Goal: Subscribe to service/newsletter

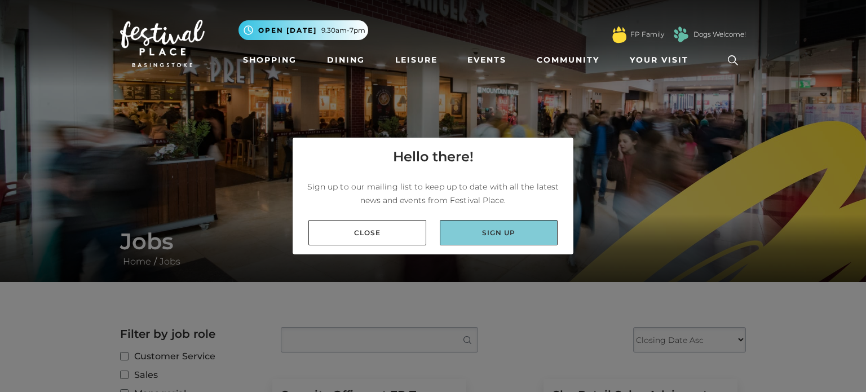
click at [461, 238] on link "Sign up" at bounding box center [499, 232] width 118 height 25
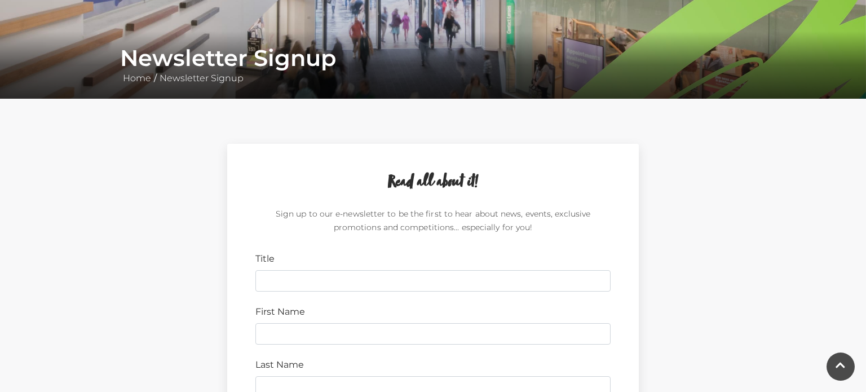
scroll to position [184, 0]
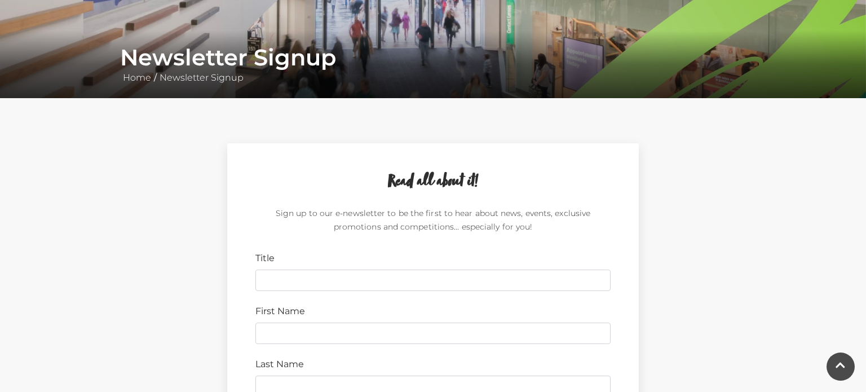
click at [457, 225] on p "Sign up to our e-newsletter to be the first to hear about news, events, exclusi…" at bounding box center [432, 222] width 355 height 32
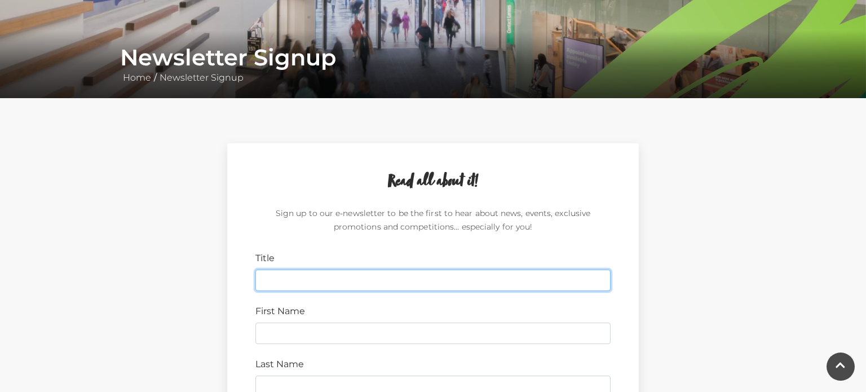
click at [453, 276] on input "Title" at bounding box center [432, 279] width 355 height 21
type input "miss"
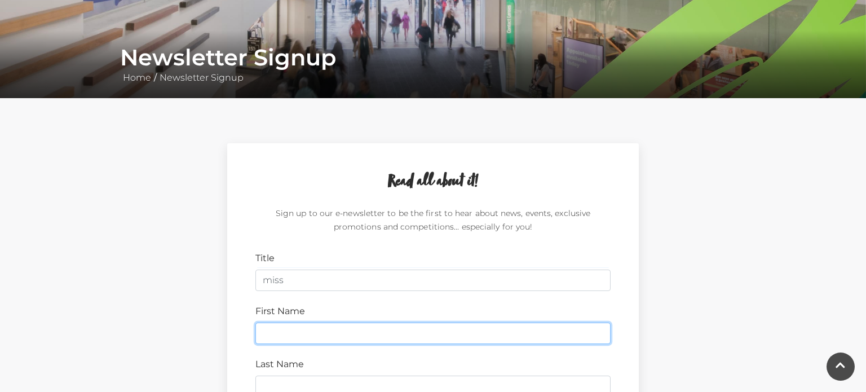
click at [428, 337] on input "First Name" at bounding box center [432, 332] width 355 height 21
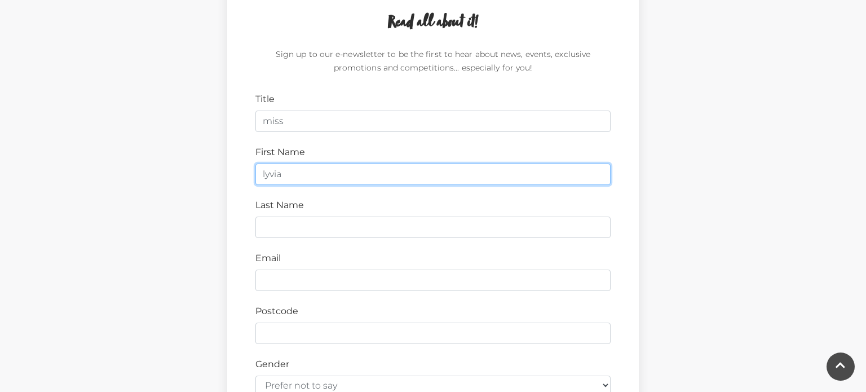
scroll to position [342, 0]
type input "lyvia"
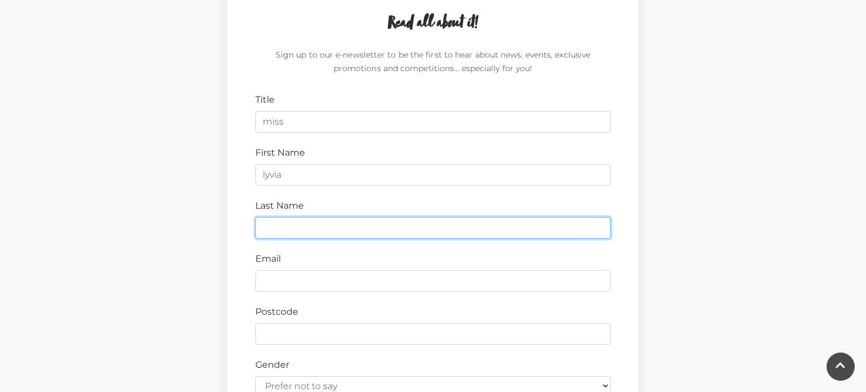
click at [424, 225] on input "Last Name" at bounding box center [432, 227] width 355 height 21
type input "gatehouse"
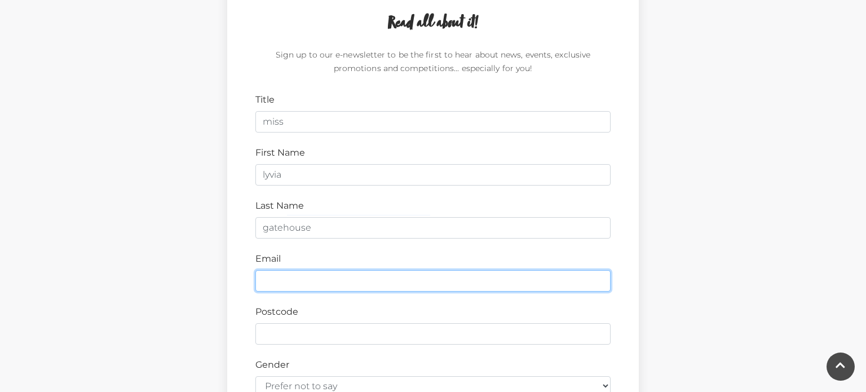
click at [402, 284] on input "Email" at bounding box center [432, 280] width 355 height 21
type input "lyviagatehouse1@gmail.com"
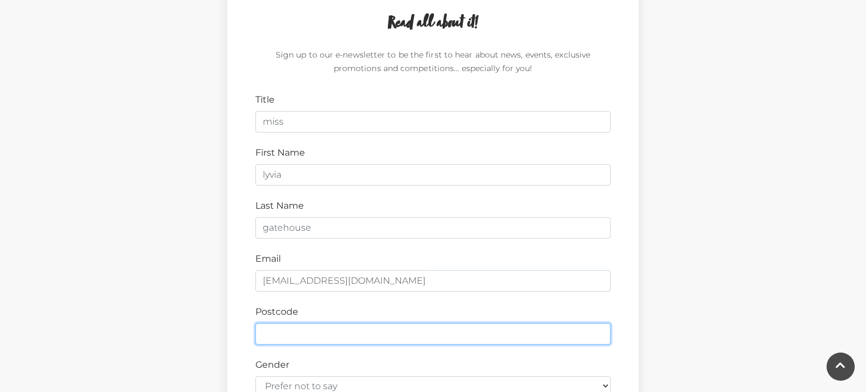
click at [342, 340] on input "Postcode" at bounding box center [432, 333] width 355 height 21
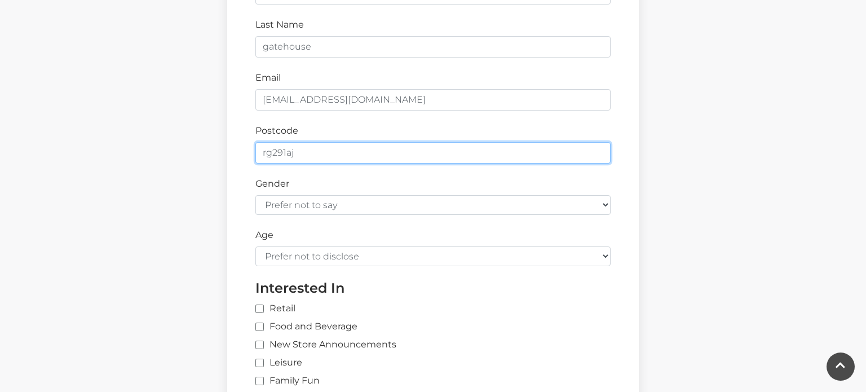
scroll to position [525, 0]
type input "rg291aj"
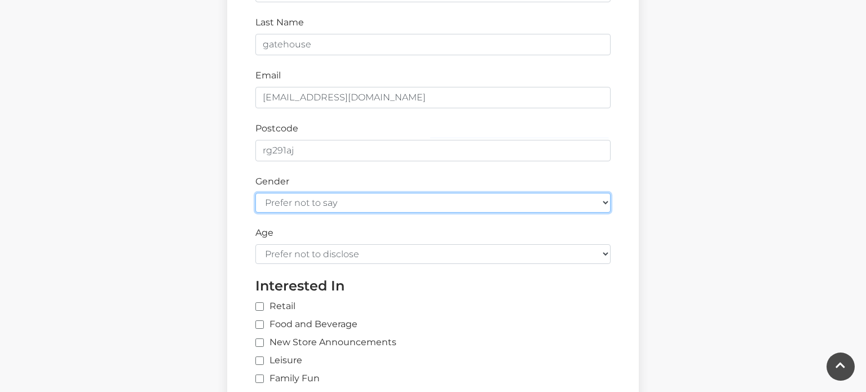
click at [344, 206] on select "Prefer not to say Female Male" at bounding box center [432, 203] width 355 height 20
select select "female"
click at [255, 193] on select "Prefer not to say Female Male" at bounding box center [432, 203] width 355 height 20
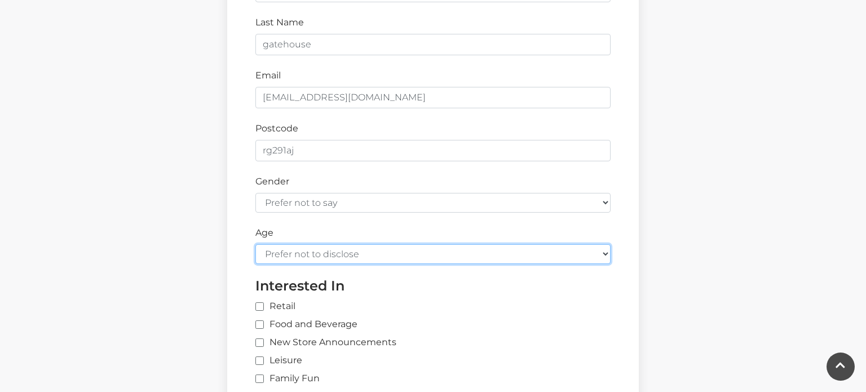
click at [349, 254] on select "Prefer not to disclose Under 18 18-24 25-34 35-44 45-54 55-64 65+" at bounding box center [432, 254] width 355 height 20
select select "under-18"
click at [255, 244] on select "Prefer not to disclose Under 18 18-24 25-34 35-44 45-54 55-64 65+" at bounding box center [432, 254] width 355 height 20
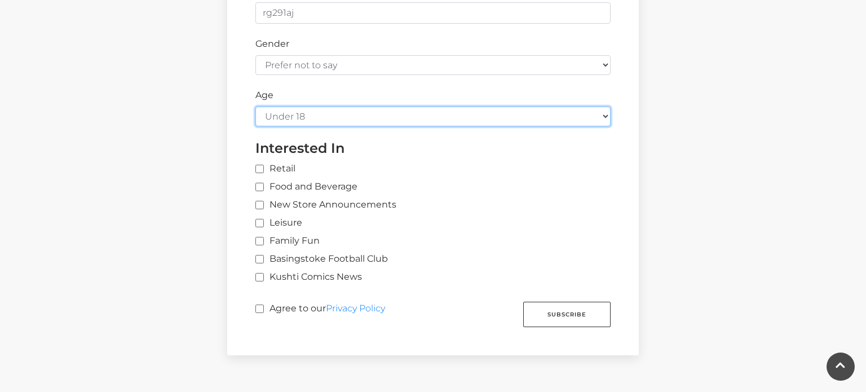
scroll to position [666, 0]
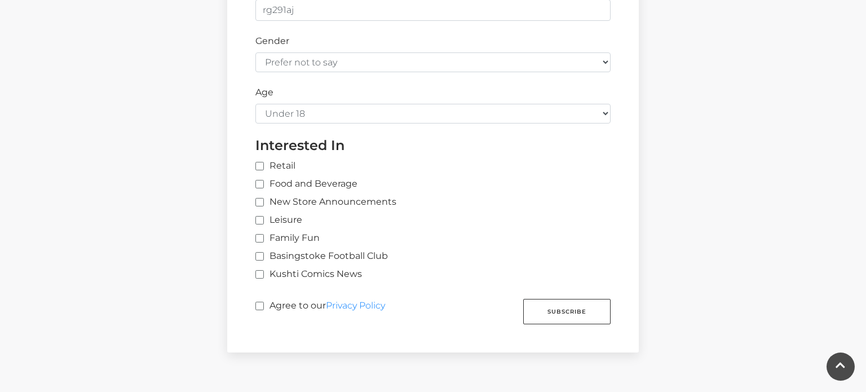
click at [263, 169] on label "Retail" at bounding box center [275, 166] width 40 height 14
click at [263, 169] on input "Retail" at bounding box center [441, 166] width 372 height 7
checkbox input "true"
click at [263, 183] on label "Food and Beverage" at bounding box center [306, 184] width 102 height 14
click at [263, 183] on input "Food and Beverage" at bounding box center [258, 184] width 7 height 7
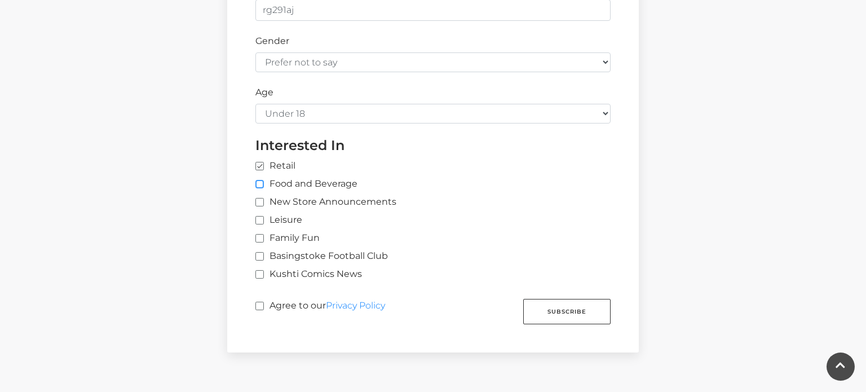
checkbox input "true"
click at [263, 240] on label "Family Fun" at bounding box center [287, 238] width 64 height 14
click at [263, 240] on input "Family Fun" at bounding box center [258, 238] width 7 height 7
checkbox input "true"
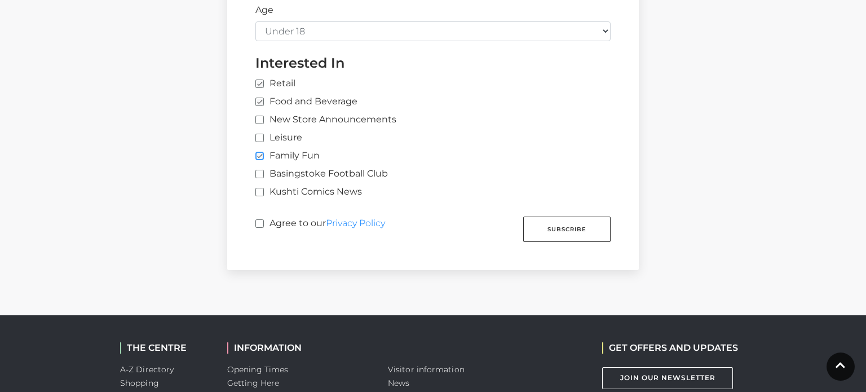
scroll to position [747, 0]
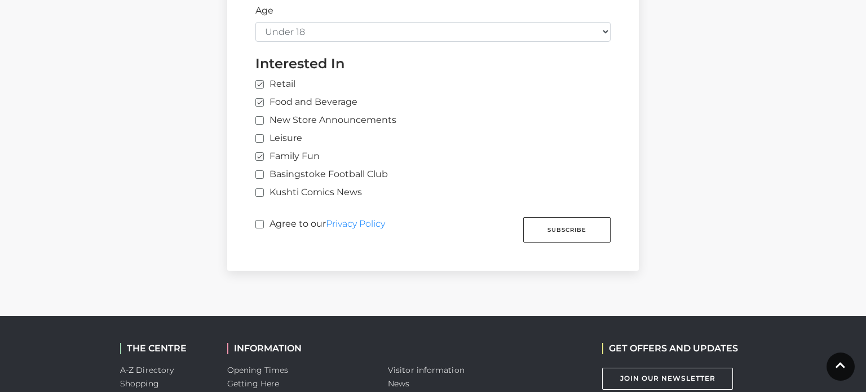
click at [264, 227] on label "Agree to our Privacy Policy" at bounding box center [320, 227] width 130 height 21
click at [263, 227] on input "Agree to our Privacy Policy" at bounding box center [258, 224] width 7 height 7
checkbox input "true"
click at [555, 230] on button "Subscribe" at bounding box center [566, 229] width 87 height 25
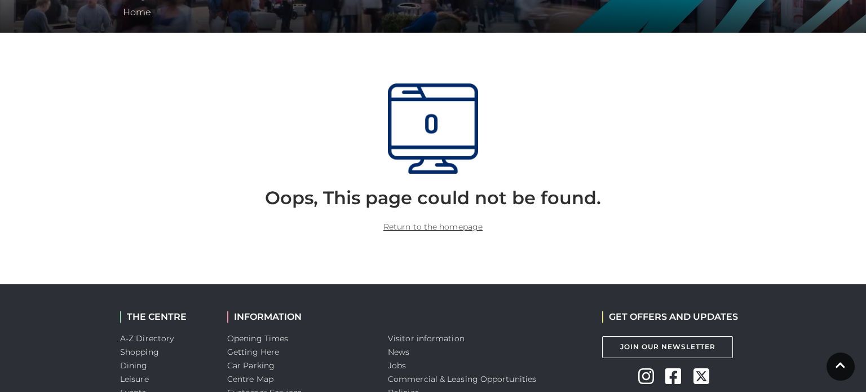
scroll to position [250, 0]
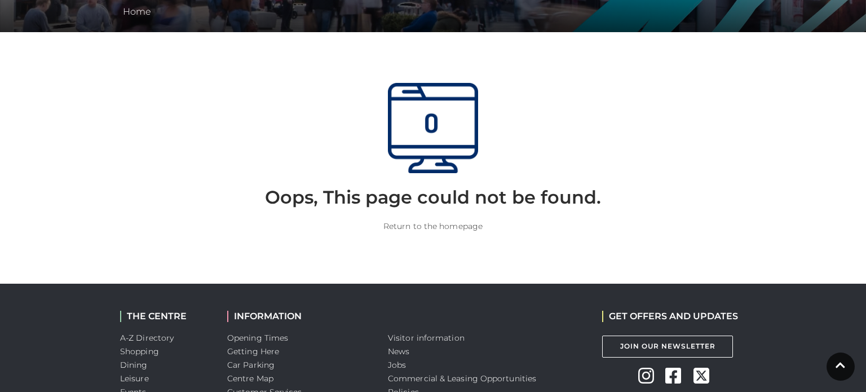
click at [444, 229] on link "Return to the homepage" at bounding box center [432, 226] width 99 height 10
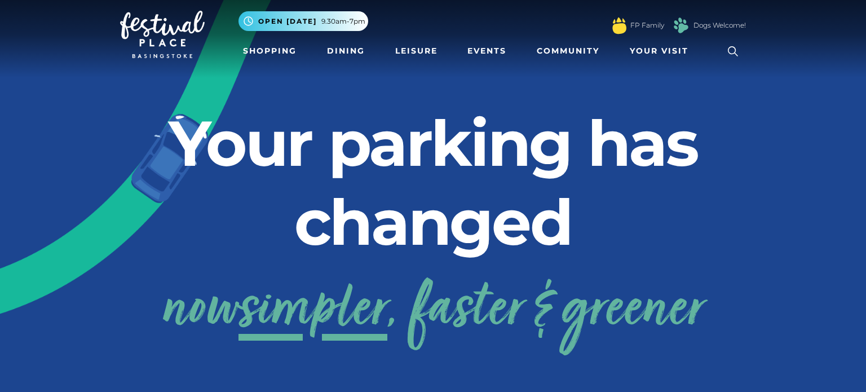
scroll to position [10, 0]
click at [542, 240] on h2 "Your parking has changed" at bounding box center [433, 182] width 626 height 158
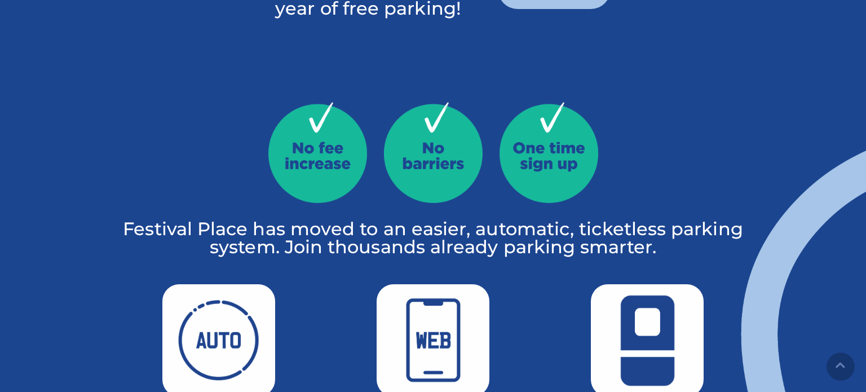
scroll to position [0, 0]
